Goal: Task Accomplishment & Management: Complete application form

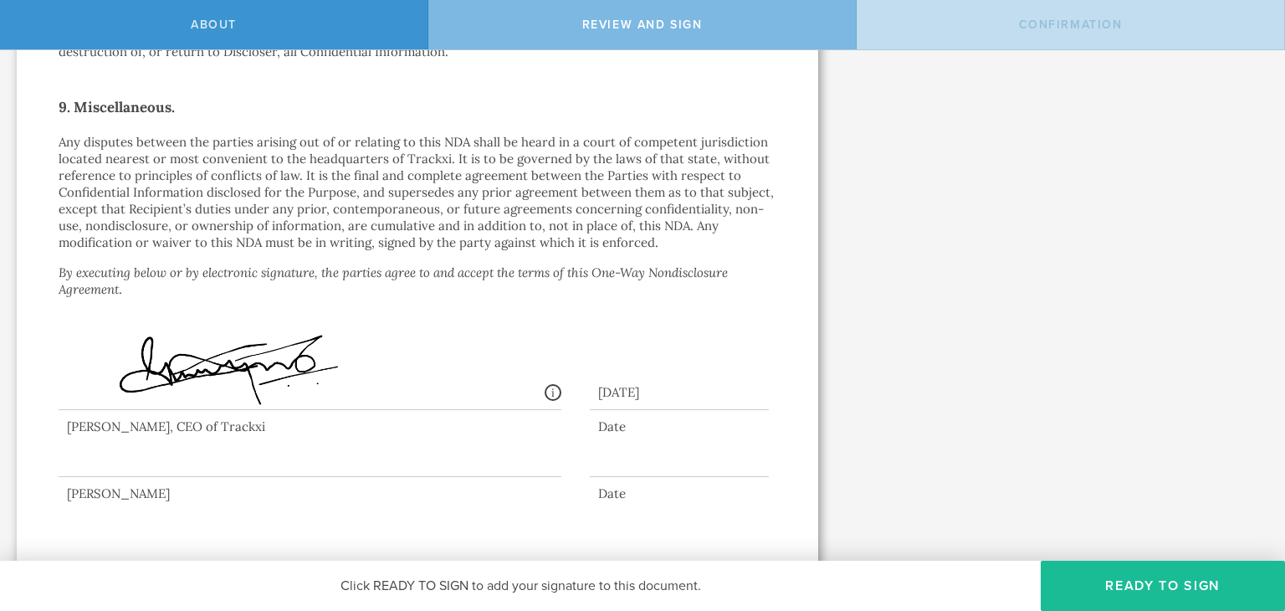
scroll to position [1435, 0]
click at [191, 458] on div at bounding box center [310, 440] width 503 height 67
click at [191, 473] on div at bounding box center [418, 444] width 718 height 75
drag, startPoint x: 194, startPoint y: 470, endPoint x: 196, endPoint y: 449, distance: 21.0
click at [196, 458] on div at bounding box center [310, 440] width 503 height 67
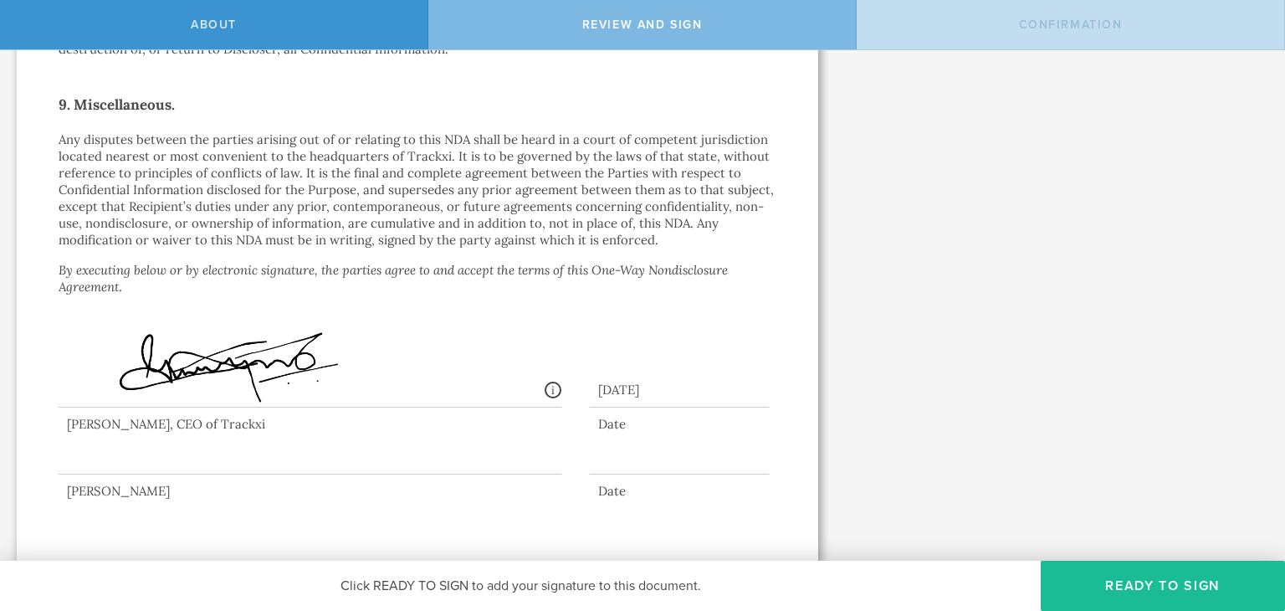
drag, startPoint x: 196, startPoint y: 449, endPoint x: 204, endPoint y: 465, distance: 18.0
click at [204, 465] on div at bounding box center [310, 440] width 503 height 67
click at [177, 459] on div at bounding box center [310, 440] width 503 height 67
drag, startPoint x: 177, startPoint y: 459, endPoint x: 167, endPoint y: 458, distance: 9.2
click at [176, 458] on div at bounding box center [310, 440] width 503 height 67
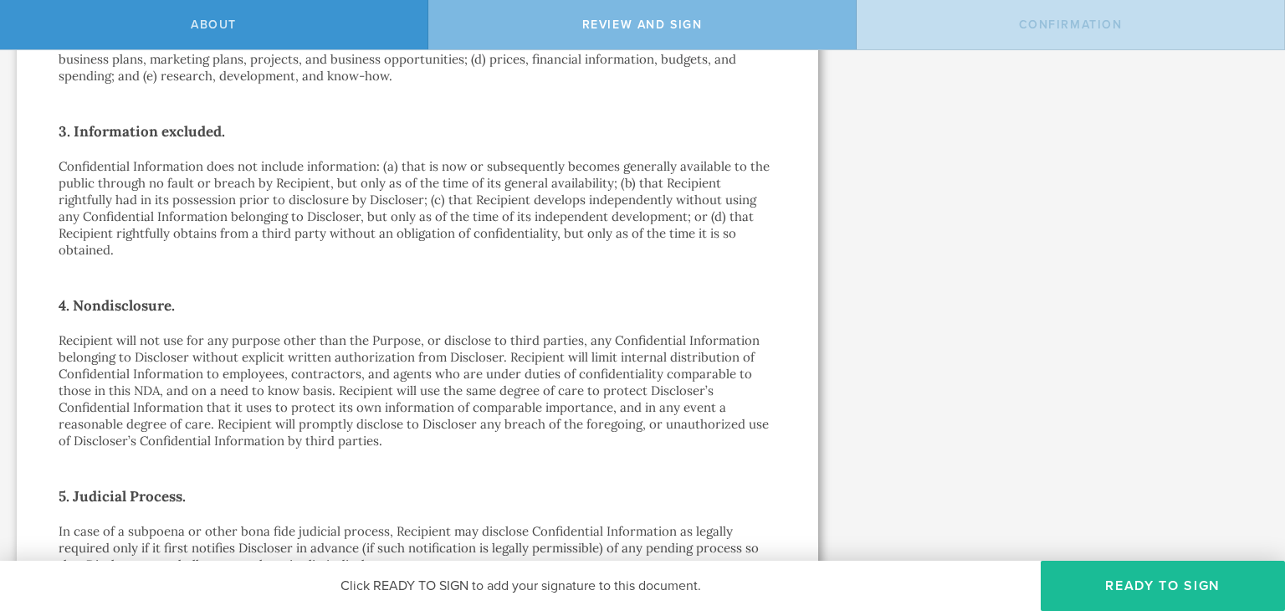
scroll to position [0, 0]
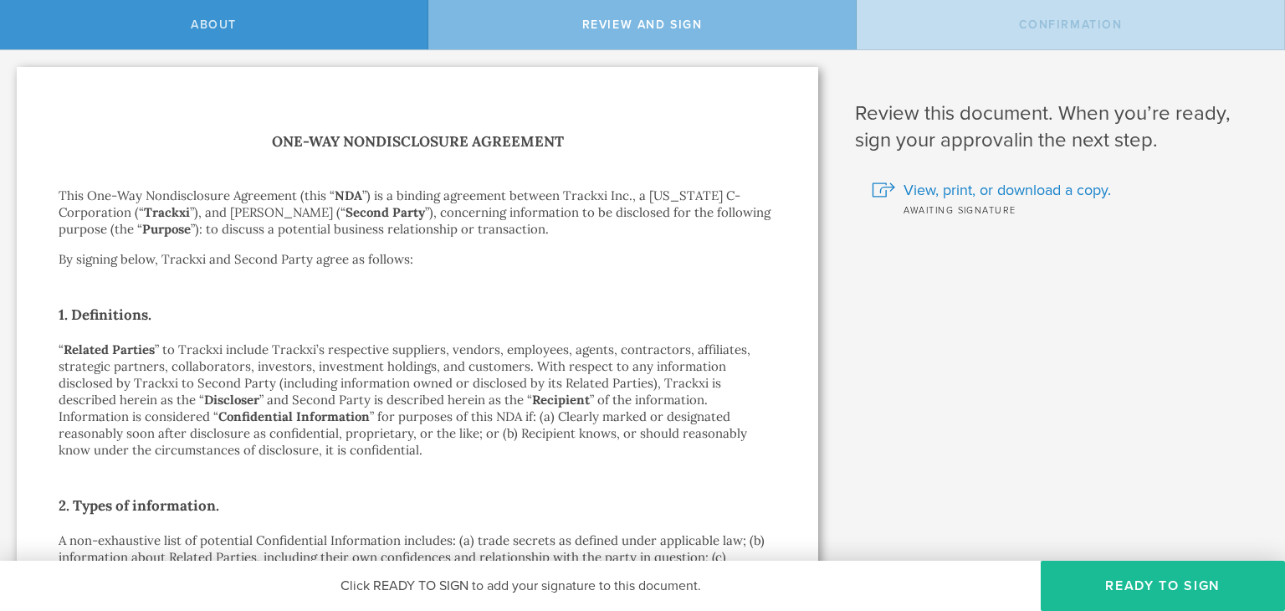
click at [683, 27] on span "Review and sign" at bounding box center [642, 25] width 120 height 14
click at [940, 208] on div "Awaiting signature" at bounding box center [1066, 209] width 388 height 17
click at [1141, 587] on button "Ready to Sign" at bounding box center [1163, 585] width 244 height 50
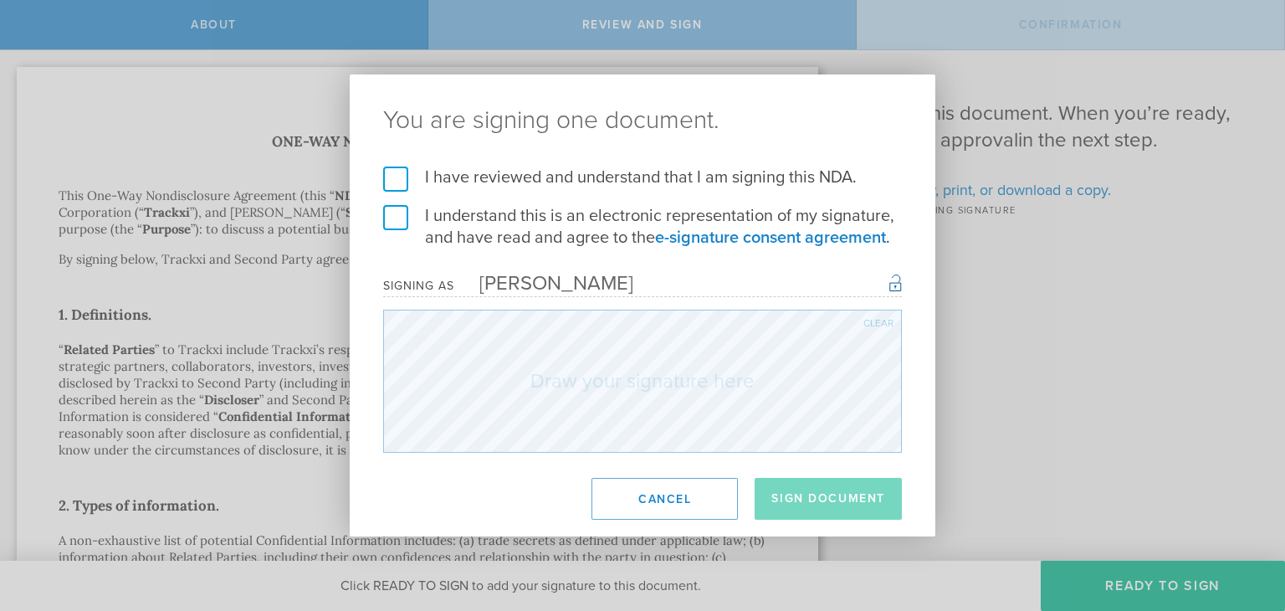
click at [468, 182] on label "I have reviewed and understand that I am signing this NDA." at bounding box center [642, 177] width 519 height 22
click at [0, 0] on input "I have reviewed and understand that I am signing this NDA." at bounding box center [0, 0] width 0 height 0
click at [419, 218] on label "I understand this is an electronic representation of my signature, and have rea…" at bounding box center [642, 226] width 519 height 43
click at [0, 0] on input "I understand this is an electronic representation of my signature, and have rea…" at bounding box center [0, 0] width 0 height 0
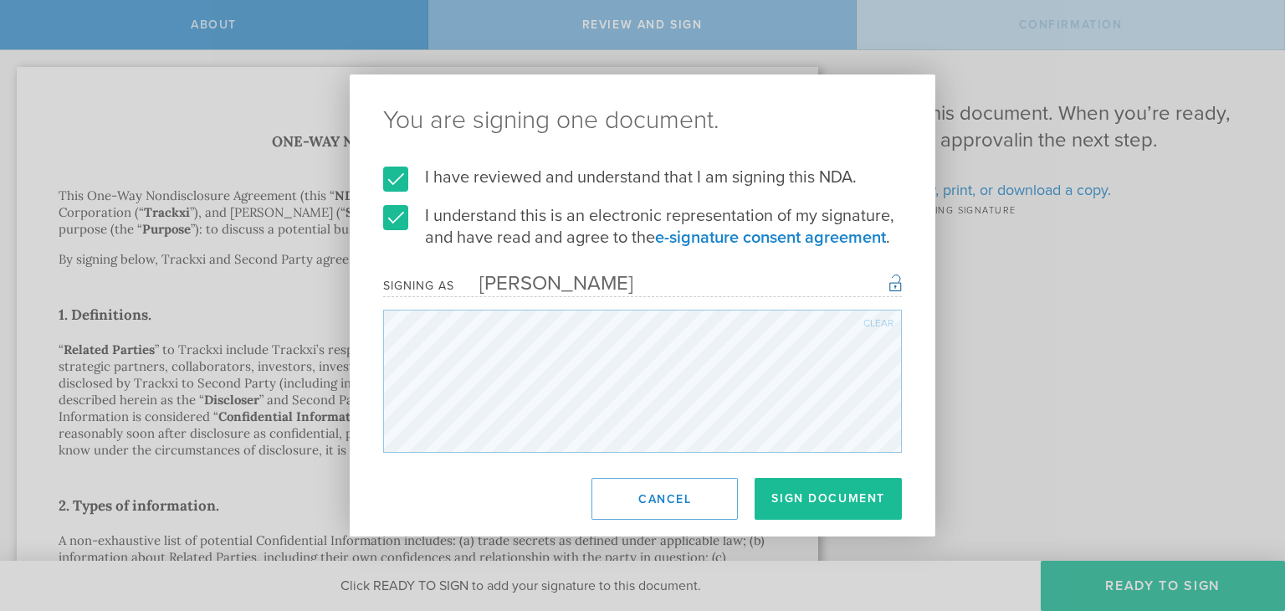
click at [1086, 260] on div "You are signing one document. I have reviewed and understand that I am signing …" at bounding box center [642, 305] width 1285 height 611
click at [602, 290] on div "[PERSON_NAME]" at bounding box center [543, 283] width 179 height 24
click at [622, 497] on button "Cancel" at bounding box center [664, 499] width 146 height 42
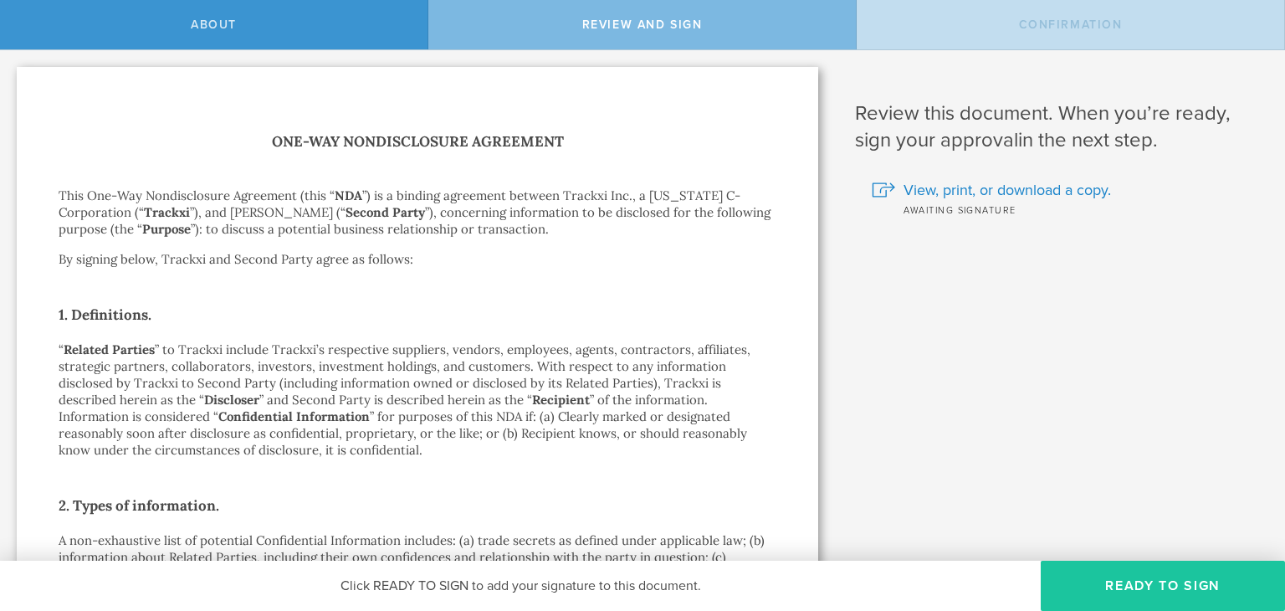
click at [1173, 567] on button "Ready to Sign" at bounding box center [1163, 585] width 244 height 50
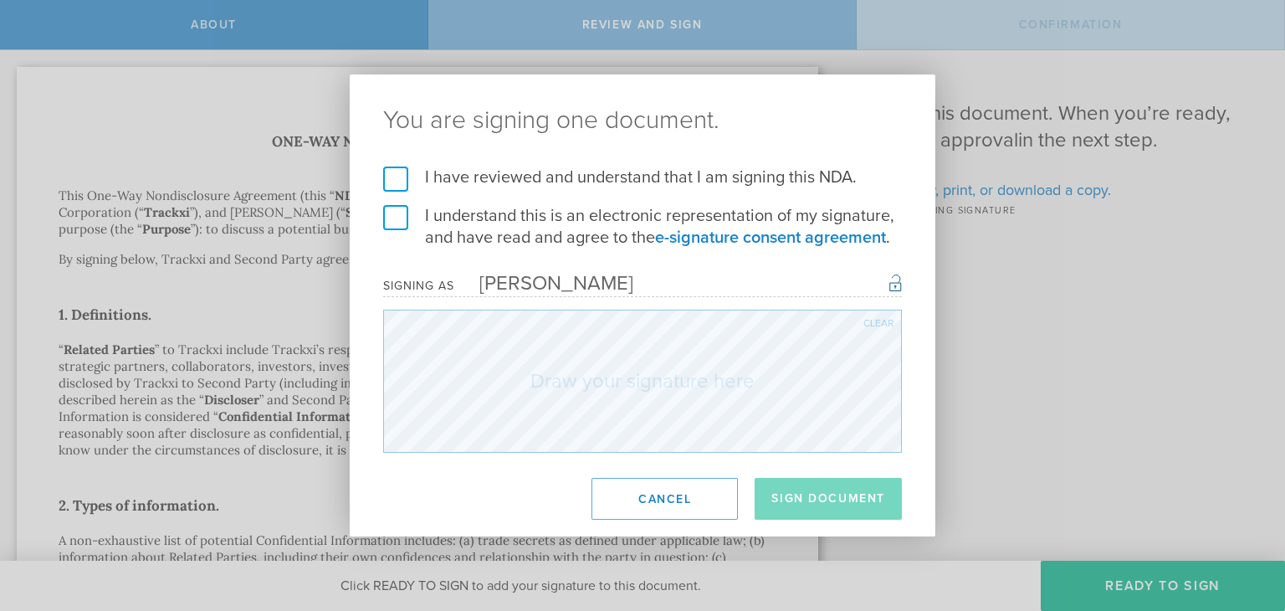
click at [398, 170] on label "I have reviewed and understand that I am signing this NDA." at bounding box center [642, 177] width 519 height 22
click at [0, 0] on input "I have reviewed and understand that I am signing this NDA." at bounding box center [0, 0] width 0 height 0
click at [394, 209] on label "I understand this is an electronic representation of my signature, and have rea…" at bounding box center [642, 226] width 519 height 43
click at [0, 0] on input "I understand this is an electronic representation of my signature, and have rea…" at bounding box center [0, 0] width 0 height 0
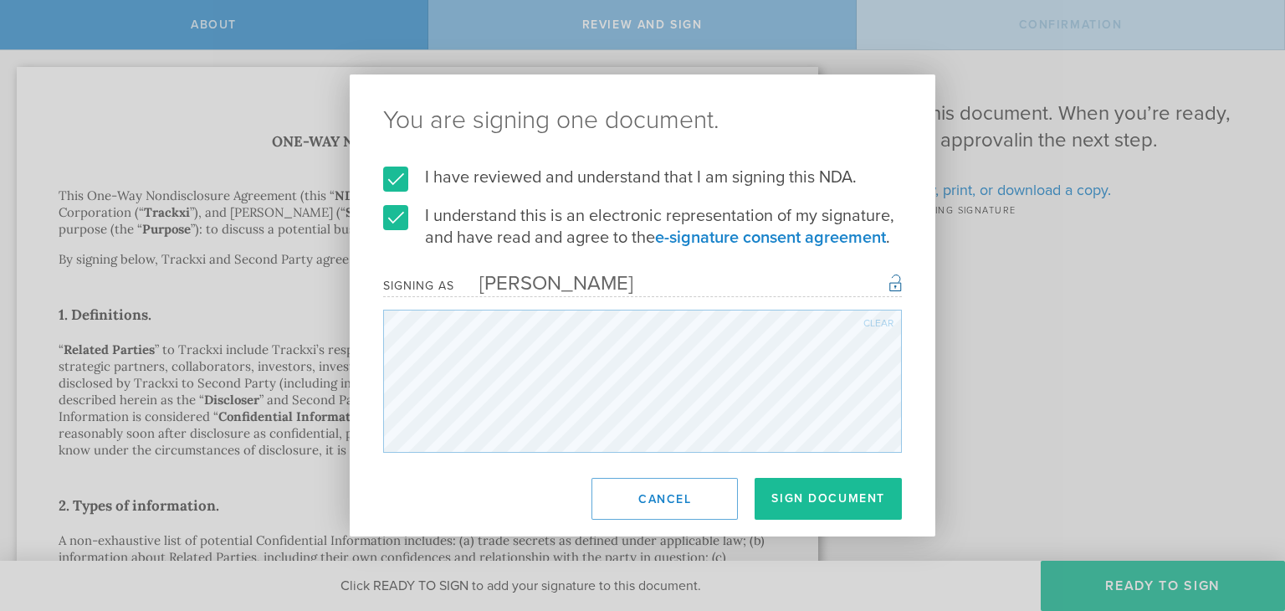
click at [649, 509] on button "Cancel" at bounding box center [664, 499] width 146 height 42
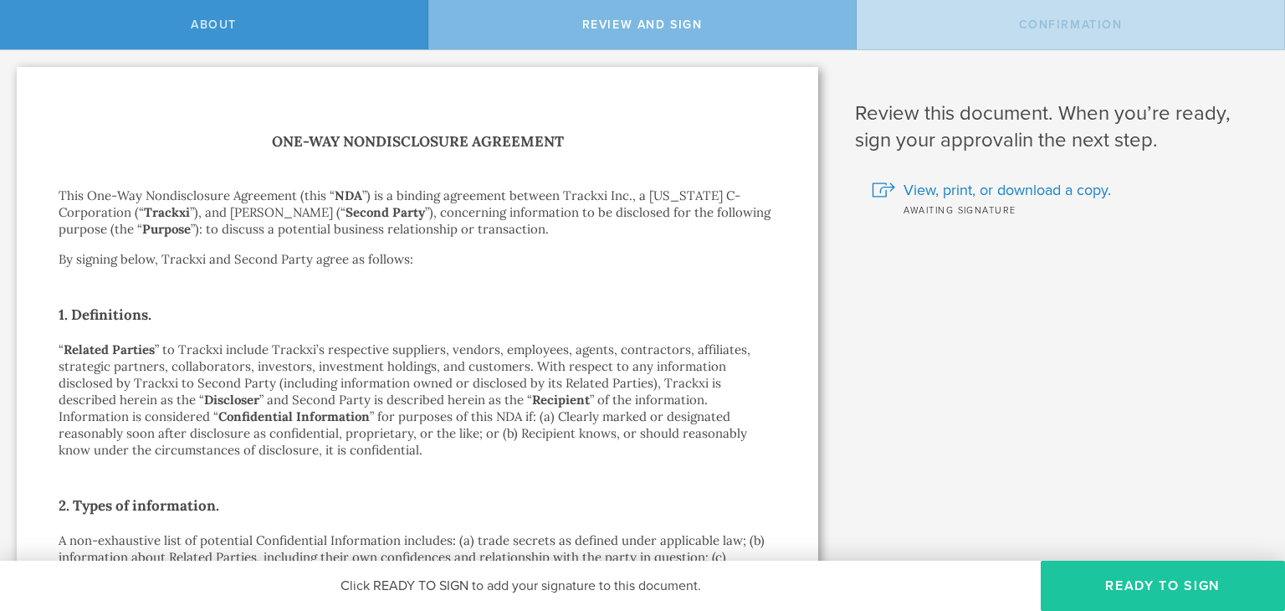
click at [1171, 595] on button "Ready to Sign" at bounding box center [1163, 585] width 244 height 50
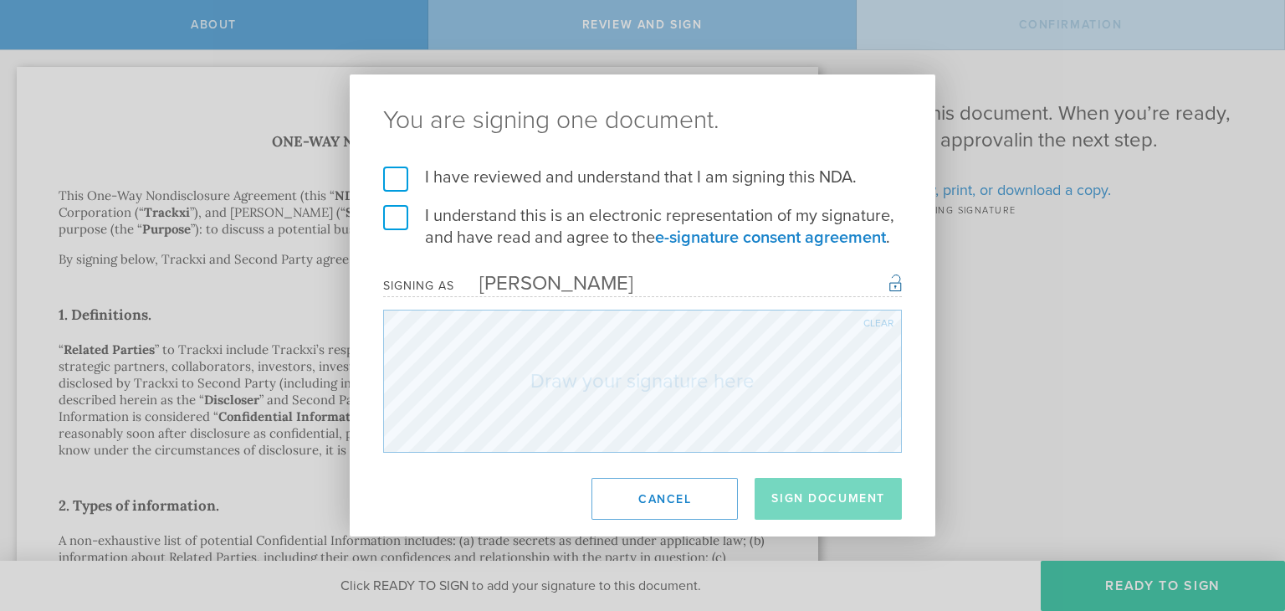
click at [402, 175] on label "I have reviewed and understand that I am signing this NDA." at bounding box center [642, 177] width 519 height 22
click at [0, 0] on input "I have reviewed and understand that I am signing this NDA." at bounding box center [0, 0] width 0 height 0
click at [394, 218] on label "I understand this is an electronic representation of my signature, and have rea…" at bounding box center [642, 226] width 519 height 43
click at [0, 0] on input "I understand this is an electronic representation of my signature, and have rea…" at bounding box center [0, 0] width 0 height 0
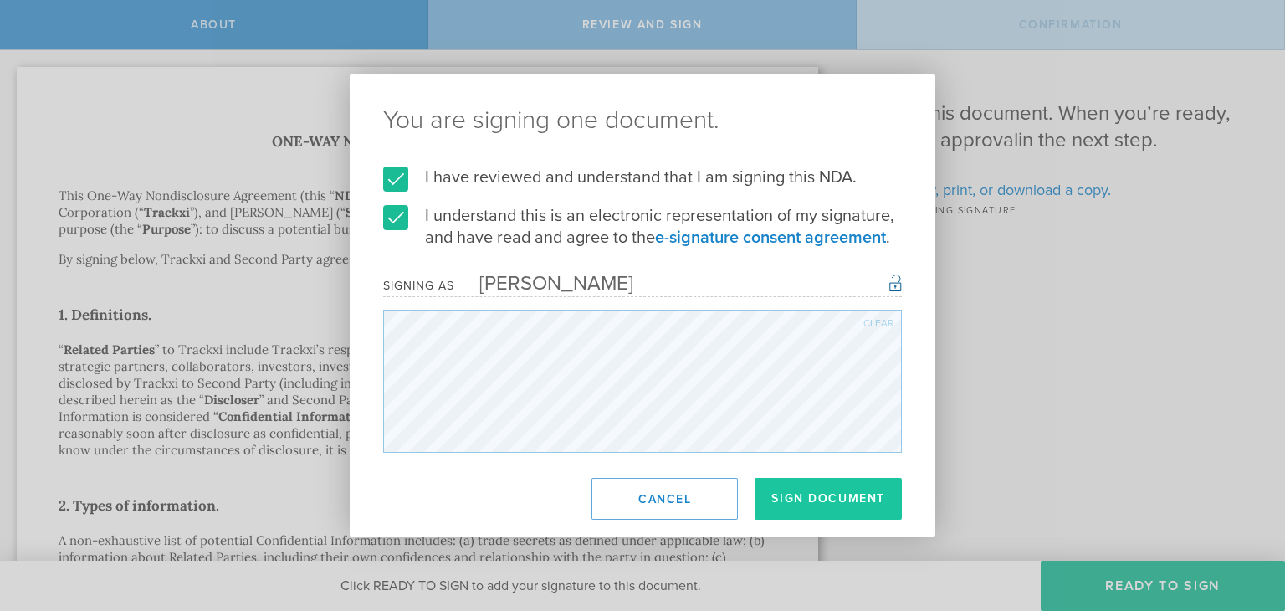
click at [825, 498] on button "Sign Document" at bounding box center [828, 499] width 147 height 42
